Goal: Check status: Check status

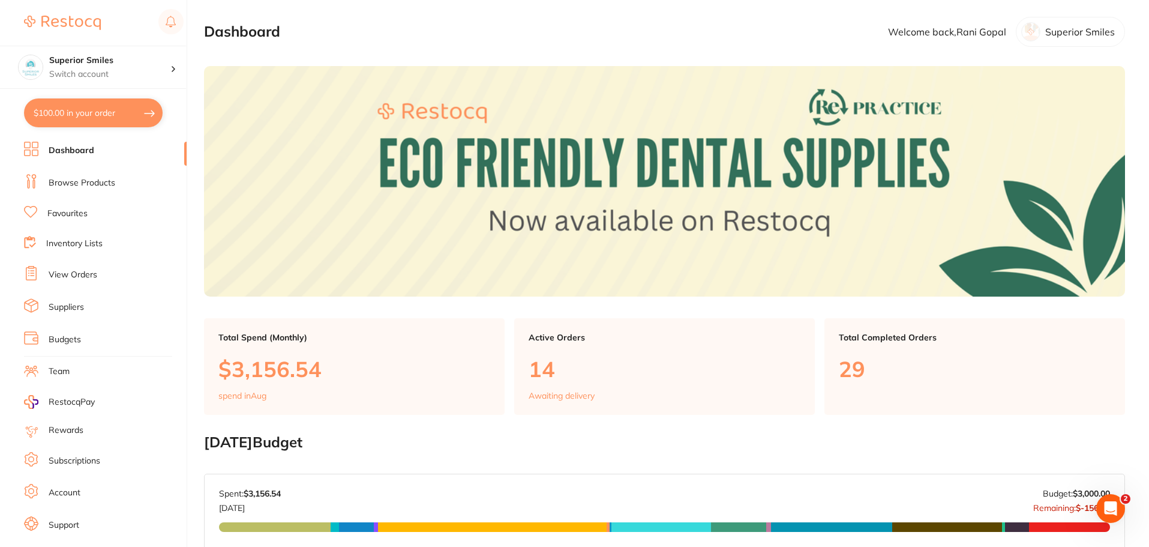
click at [73, 275] on link "View Orders" at bounding box center [73, 275] width 49 height 12
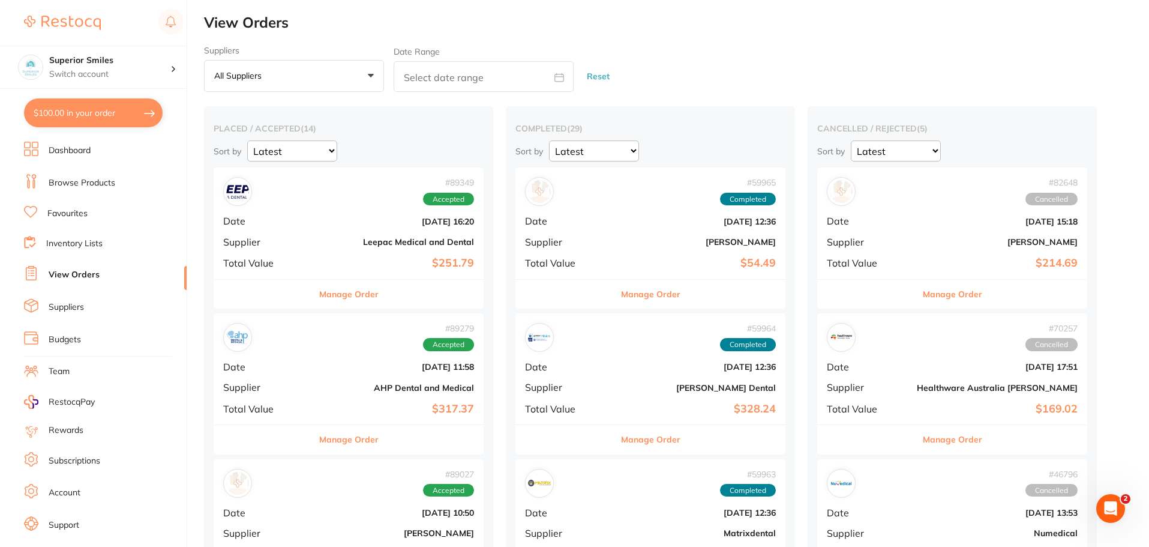
click at [95, 277] on link "View Orders" at bounding box center [74, 275] width 51 height 12
click at [74, 269] on link "View Orders" at bounding box center [74, 275] width 51 height 12
click at [72, 276] on link "View Orders" at bounding box center [74, 275] width 51 height 12
click at [78, 149] on link "Dashboard" at bounding box center [70, 151] width 42 height 12
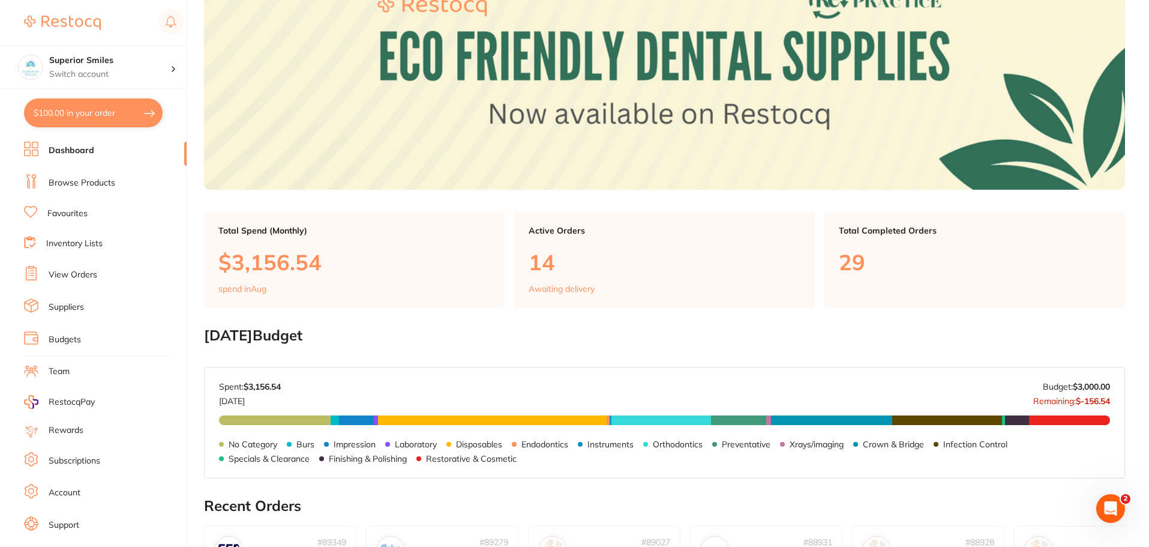
scroll to position [106, 0]
click at [903, 263] on p "29" at bounding box center [975, 262] width 272 height 25
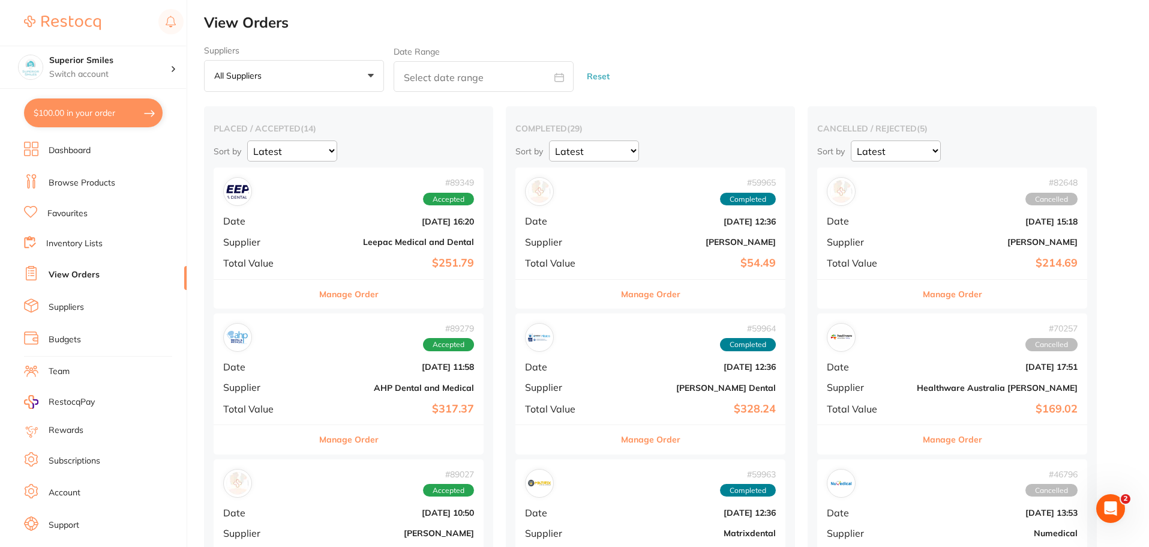
click at [64, 277] on link "View Orders" at bounding box center [74, 275] width 51 height 12
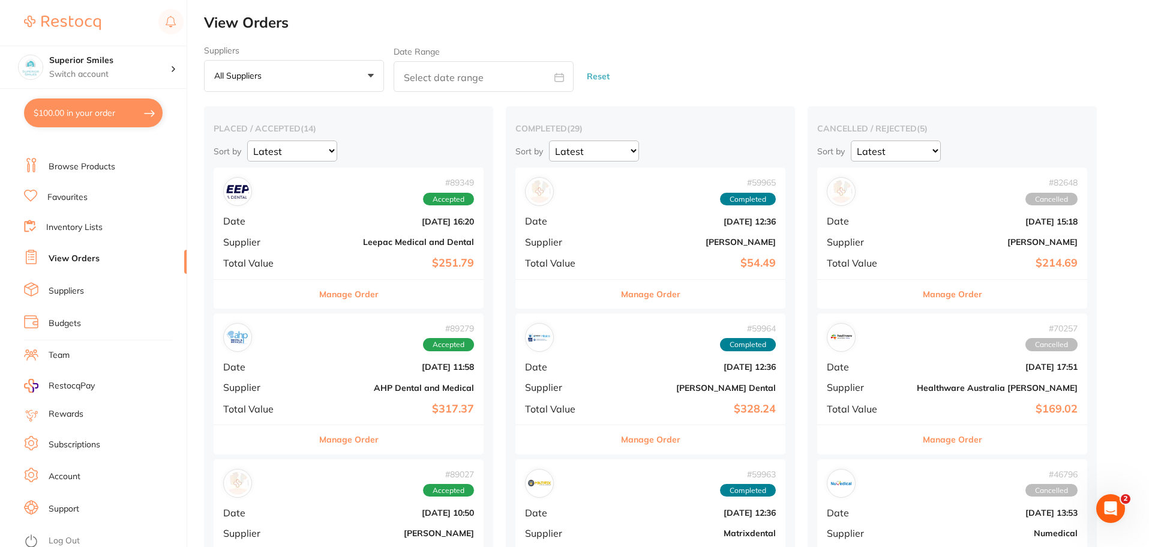
scroll to position [16, 0]
click at [76, 259] on link "View Orders" at bounding box center [74, 259] width 51 height 12
click at [80, 171] on link "Browse Products" at bounding box center [82, 167] width 67 height 12
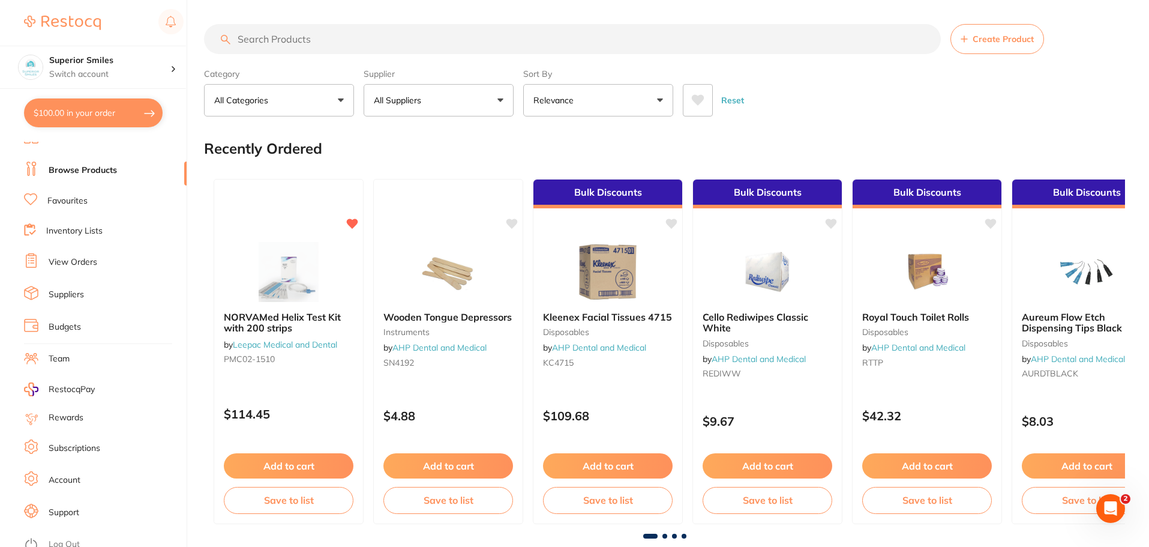
scroll to position [12, 0]
click at [71, 264] on link "View Orders" at bounding box center [73, 263] width 49 height 12
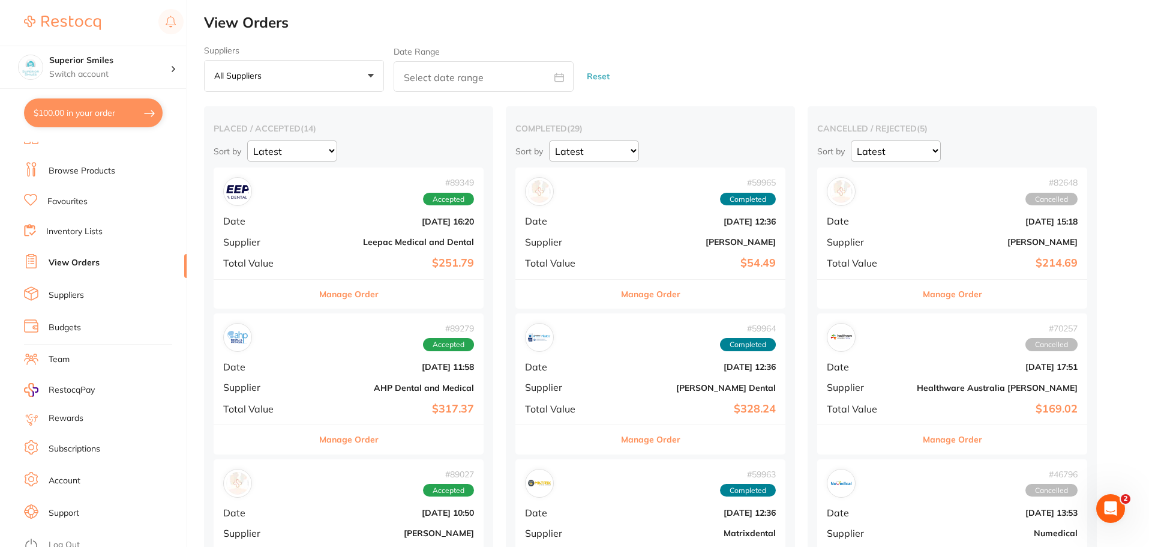
click at [71, 264] on link "View Orders" at bounding box center [74, 263] width 51 height 12
click at [68, 483] on link "Account" at bounding box center [65, 481] width 32 height 12
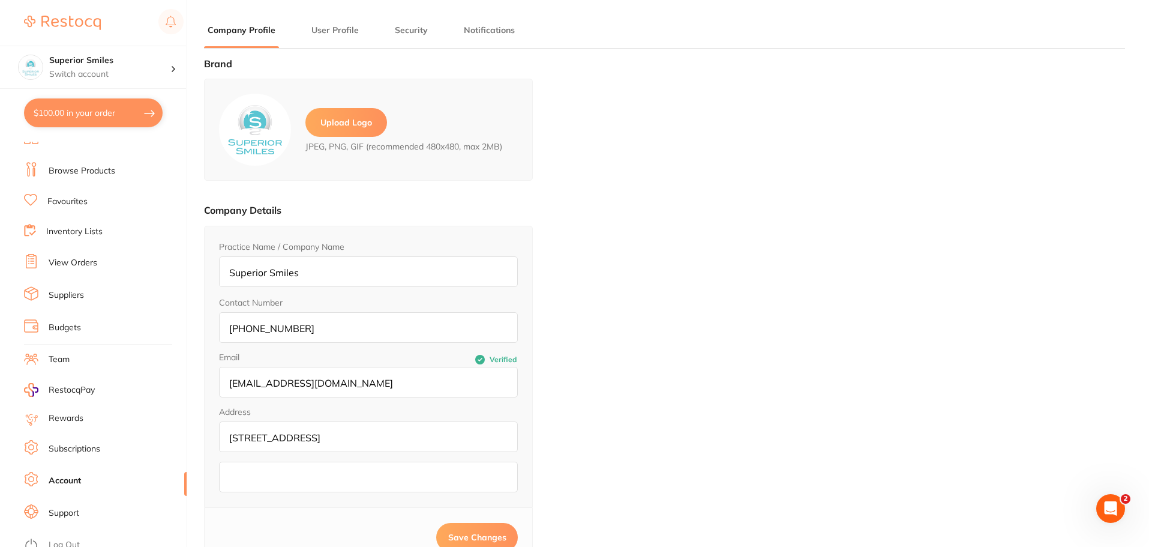
type input "Rani"
type input "Gopal"
type input "[EMAIL_ADDRESS][DOMAIN_NAME]"
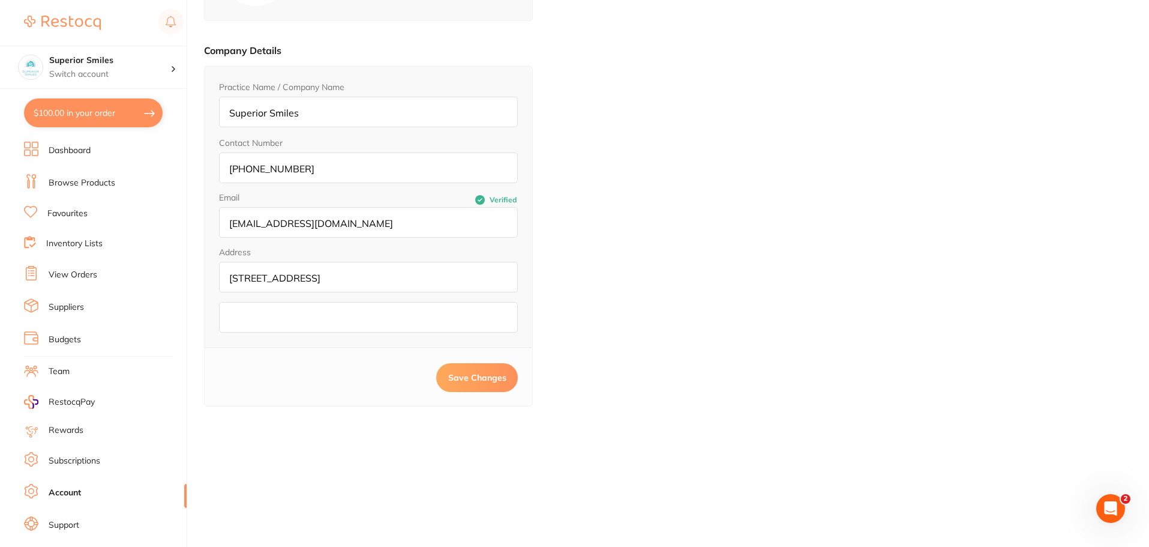
scroll to position [159, 0]
click at [164, 71] on p "Switch account" at bounding box center [109, 74] width 121 height 12
click at [103, 155] on li "Dashboard" at bounding box center [105, 151] width 163 height 18
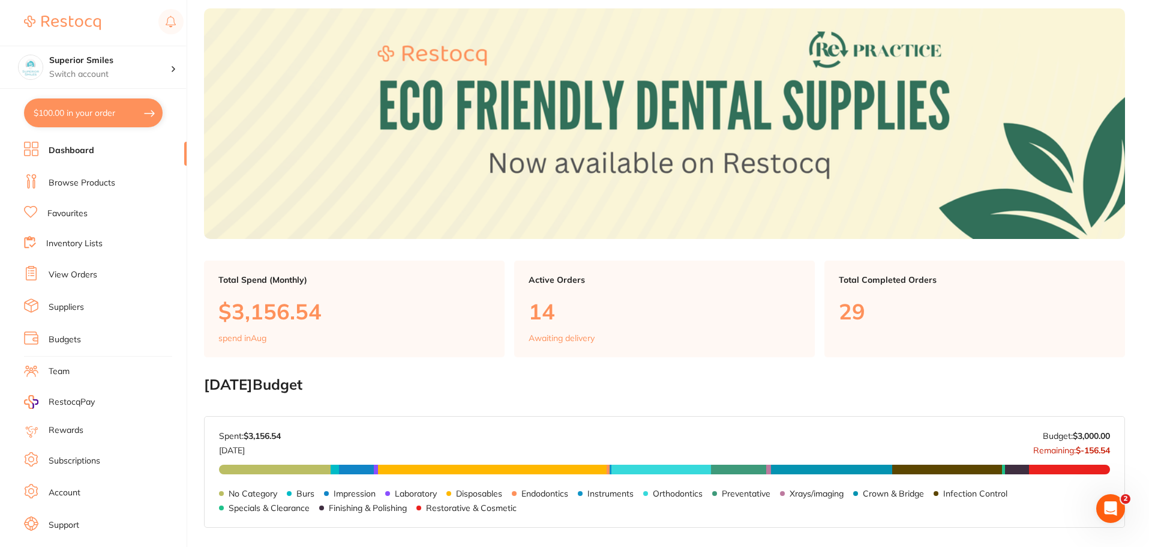
scroll to position [57, 0]
click at [551, 340] on p "Awaiting delivery" at bounding box center [562, 339] width 66 height 10
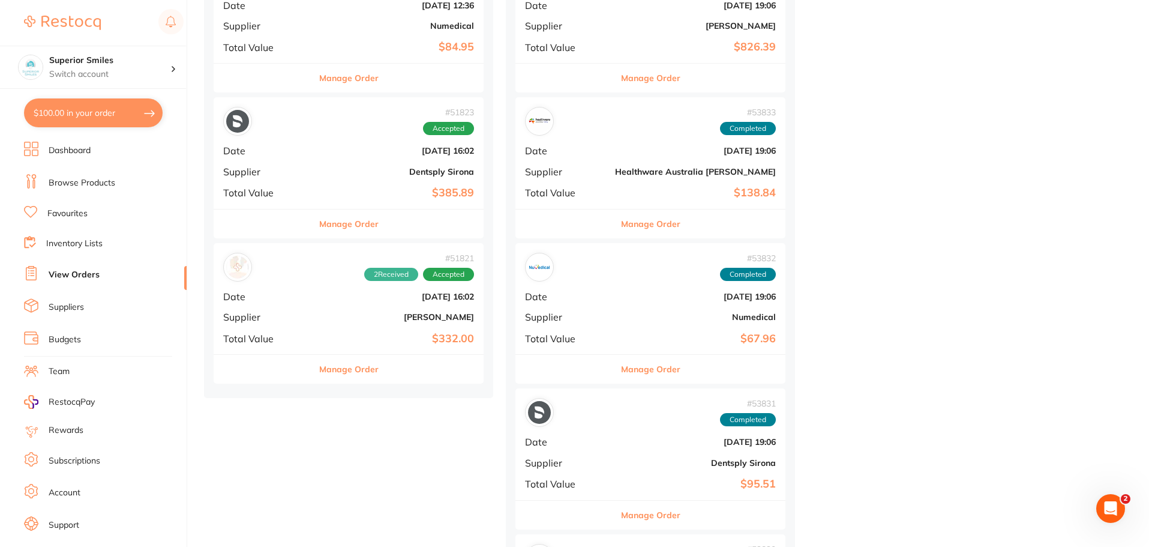
scroll to position [1816, 0]
click at [125, 221] on li "Favourites" at bounding box center [105, 214] width 163 height 16
